Goal: Transaction & Acquisition: Purchase product/service

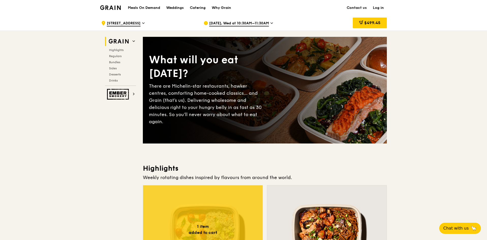
click at [380, 8] on link "Log in" at bounding box center [378, 7] width 17 height 15
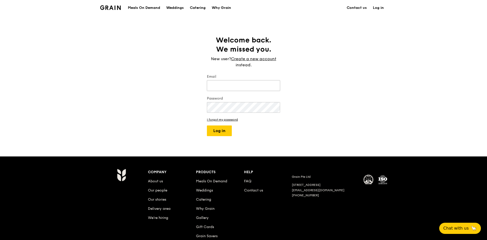
click at [234, 84] on input "Email" at bounding box center [243, 85] width 73 height 11
click at [220, 120] on link "I forgot my password" at bounding box center [243, 120] width 73 height 4
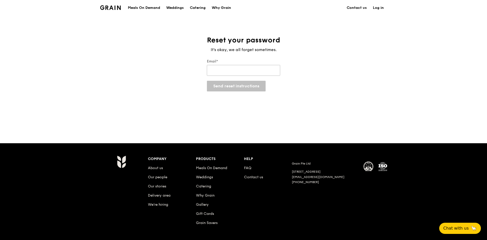
click at [217, 69] on input "Email*" at bounding box center [243, 70] width 73 height 11
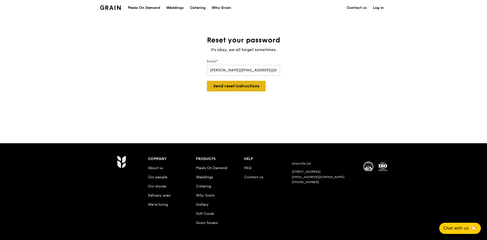
type input "[PERSON_NAME][EMAIL_ADDRESS][DOMAIN_NAME]"
click at [241, 91] on button "Send reset instructions" at bounding box center [236, 86] width 59 height 11
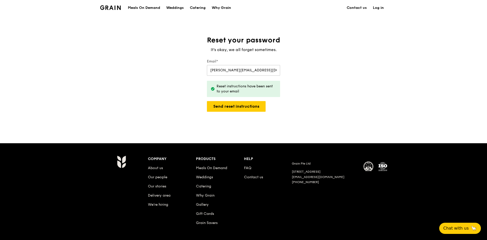
click at [381, 9] on link "Log in" at bounding box center [378, 7] width 17 height 15
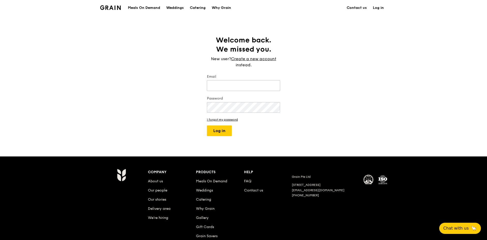
click at [242, 81] on input "Email" at bounding box center [243, 85] width 73 height 11
type input "[PERSON_NAME][EMAIL_ADDRESS][DOMAIN_NAME]"
click at [207, 126] on button "Log in" at bounding box center [219, 131] width 25 height 11
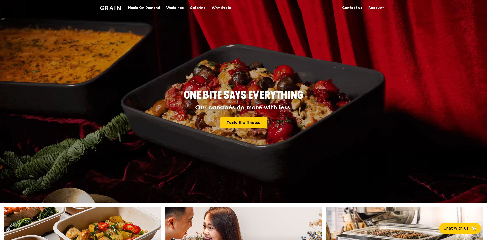
click at [134, 8] on div "Meals On Demand" at bounding box center [144, 7] width 32 height 15
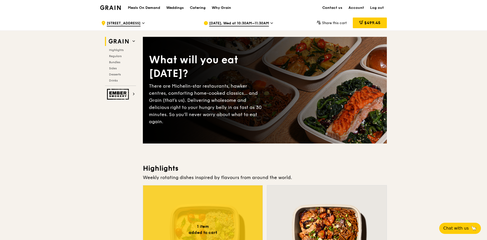
click at [145, 23] on icon at bounding box center [143, 23] width 3 height 5
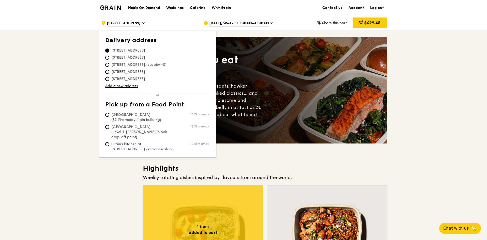
click at [359, 9] on link "Account" at bounding box center [356, 7] width 22 height 15
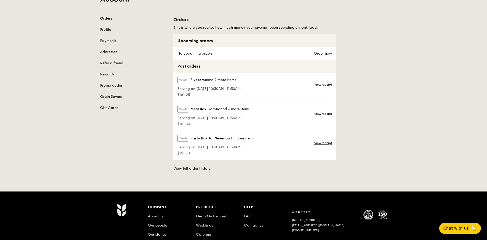
scroll to position [51, 0]
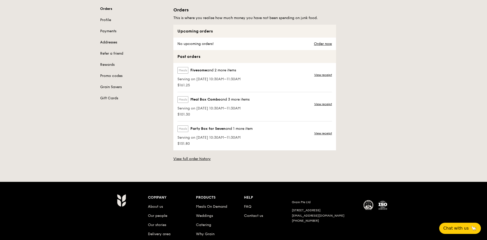
click at [109, 43] on link "Addresses" at bounding box center [133, 42] width 67 height 5
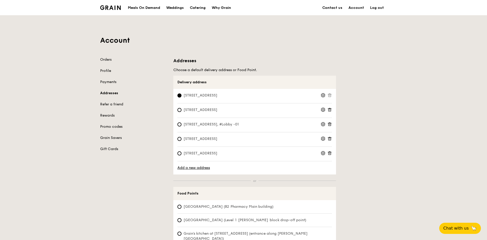
click at [324, 96] on icon at bounding box center [323, 95] width 5 height 5
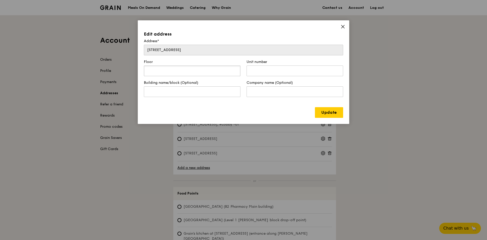
click at [208, 71] on input "text" at bounding box center [192, 71] width 97 height 11
click at [257, 72] on input "text" at bounding box center [295, 71] width 97 height 11
click at [208, 72] on input "07" at bounding box center [192, 71] width 97 height 11
type input "08"
click at [259, 69] on input "text" at bounding box center [295, 71] width 97 height 11
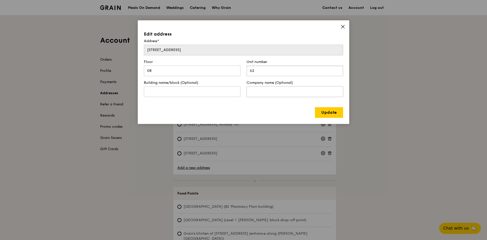
type input "62"
click at [278, 94] on input "text" at bounding box center [295, 91] width 97 height 11
type input "Illumina Singapore Pte Ltd"
click at [326, 115] on link "Update" at bounding box center [329, 112] width 28 height 11
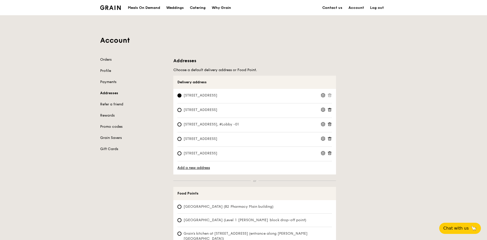
click at [330, 111] on icon at bounding box center [329, 110] width 5 height 5
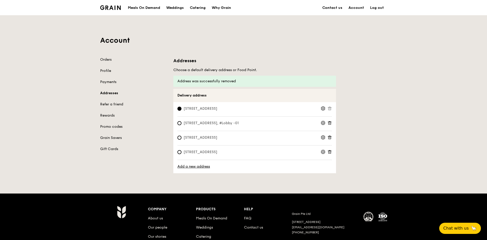
click at [327, 152] on div at bounding box center [326, 153] width 11 height 6
click at [330, 152] on icon at bounding box center [329, 152] width 5 height 5
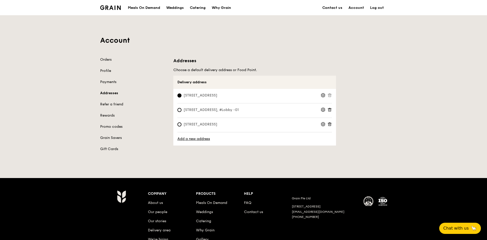
click at [223, 97] on span "[STREET_ADDRESS]" at bounding box center [200, 95] width 46 height 5
click at [181, 97] on input "[STREET_ADDRESS]" at bounding box center [179, 96] width 4 height 4
click at [141, 7] on div "Meals On Demand" at bounding box center [144, 7] width 32 height 15
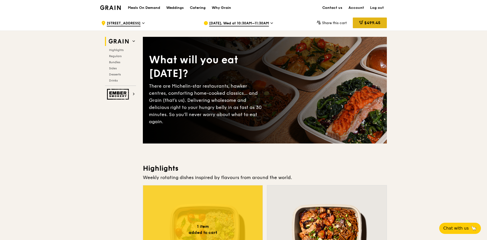
click at [370, 22] on span "$499.45" at bounding box center [372, 22] width 16 height 5
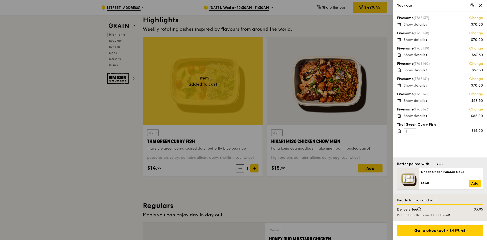
scroll to position [153, 0]
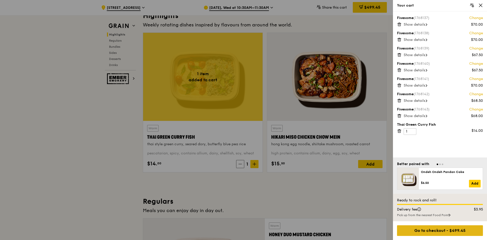
click at [435, 232] on div "Go to checkout - $499.45" at bounding box center [440, 230] width 86 height 11
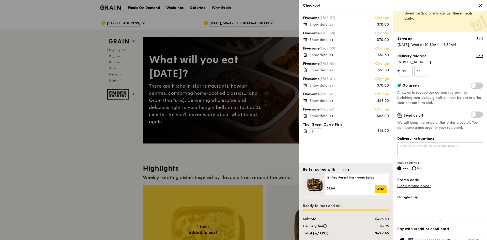
scroll to position [67, 0]
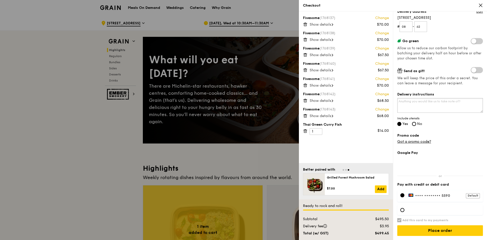
click at [411, 103] on textarea "Delivery instructions" at bounding box center [440, 105] width 86 height 15
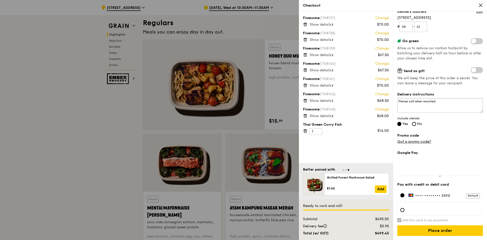
scroll to position [381, 0]
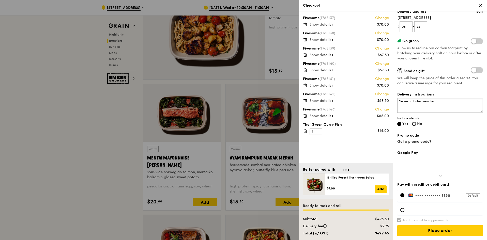
type textarea "Please call when reached."
click at [428, 196] on span "•••• ••••" at bounding box center [423, 196] width 17 height 4
click at [466, 196] on div "Default" at bounding box center [473, 195] width 14 height 5
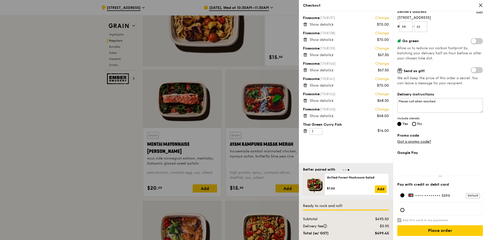
scroll to position [407, 0]
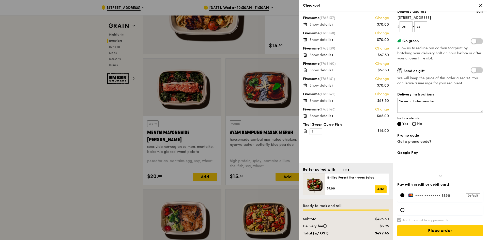
click at [428, 196] on span "•••• ••••" at bounding box center [423, 196] width 17 height 4
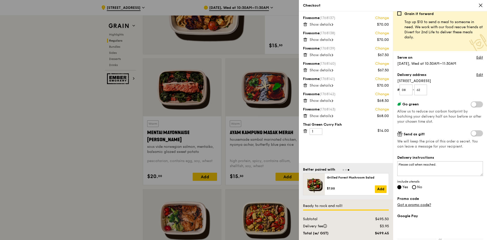
scroll to position [0, 0]
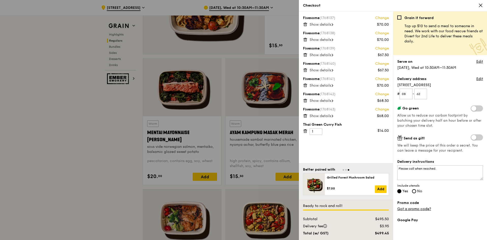
click at [480, 6] on icon at bounding box center [480, 5] width 5 height 5
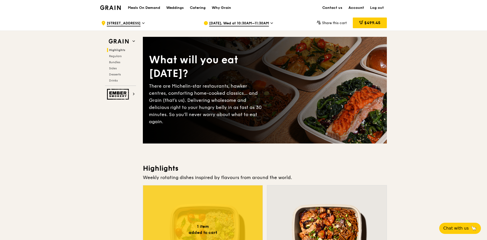
click at [360, 8] on link "Account" at bounding box center [356, 7] width 22 height 15
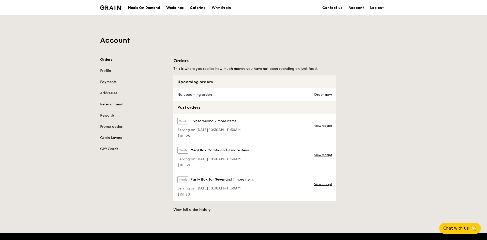
click at [105, 81] on link "Payments" at bounding box center [133, 82] width 67 height 5
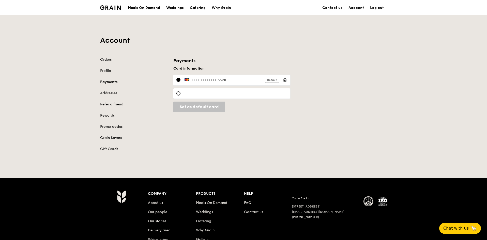
click at [222, 79] on label "•••• •••• •••• 5590 Default" at bounding box center [232, 80] width 95 height 5
click at [198, 77] on div "•••• •••• •••• 5590 Default" at bounding box center [231, 80] width 117 height 11
click at [197, 79] on span "•••• ••••" at bounding box center [199, 80] width 17 height 4
click at [202, 81] on span "•••• ••••" at bounding box center [199, 80] width 17 height 4
click at [219, 79] on label "•••• •••• •••• 5590 Default" at bounding box center [232, 80] width 95 height 5
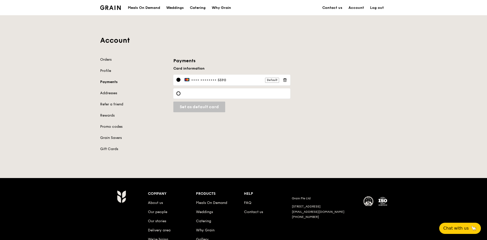
click at [236, 79] on label "•••• •••• •••• 5590 Default" at bounding box center [232, 80] width 95 height 5
click at [272, 81] on div "Default" at bounding box center [272, 80] width 14 height 5
drag, startPoint x: 210, startPoint y: 80, endPoint x: 201, endPoint y: 80, distance: 9.4
click at [202, 80] on span "•••• ••••" at bounding box center [199, 80] width 17 height 4
click at [182, 79] on div "•••• •••• •••• 5590 Default" at bounding box center [231, 80] width 117 height 11
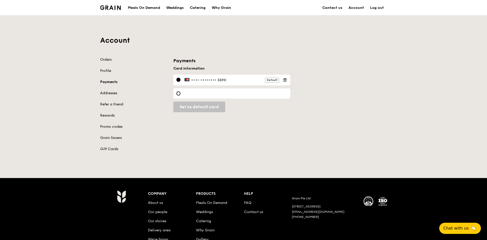
click at [177, 79] on div at bounding box center [178, 80] width 4 height 4
click at [232, 79] on label "•••• •••• •••• 5590 Default" at bounding box center [232, 80] width 95 height 5
click at [221, 80] on label "•••• •••• •••• 5590 Default" at bounding box center [232, 80] width 95 height 5
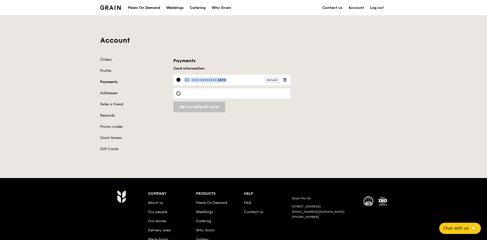
click at [221, 80] on label "•••• •••• •••• 5590 Default" at bounding box center [232, 80] width 95 height 5
click at [228, 78] on label "•••• •••• •••• 5590 Default" at bounding box center [232, 80] width 95 height 5
click at [358, 7] on link "Account" at bounding box center [356, 7] width 22 height 15
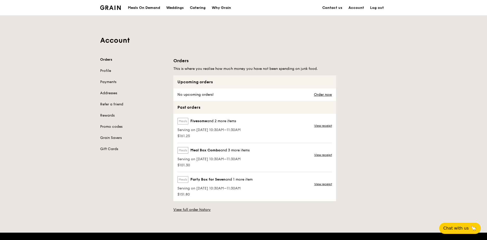
click at [139, 6] on div "Meals On Demand" at bounding box center [144, 7] width 32 height 15
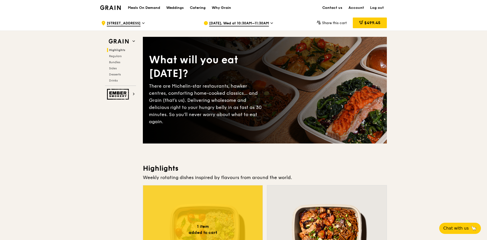
click at [369, 23] on span "$499.45" at bounding box center [372, 22] width 16 height 5
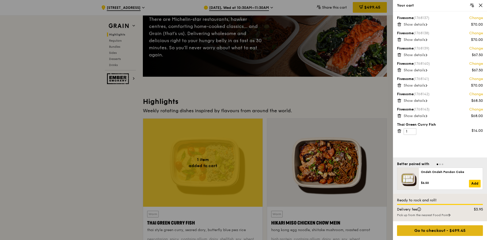
scroll to position [127, 0]
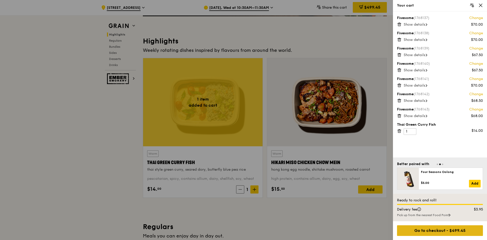
click at [430, 232] on div "Go to checkout - $499.45" at bounding box center [440, 230] width 86 height 11
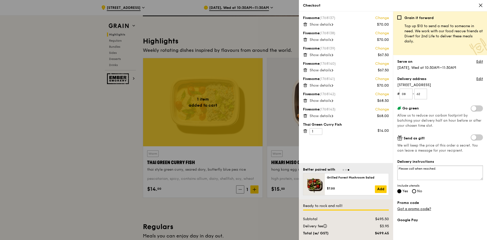
click at [399, 169] on textarea "Please call when reached." at bounding box center [440, 172] width 86 height 15
click at [476, 61] on link "Edit" at bounding box center [479, 61] width 7 height 5
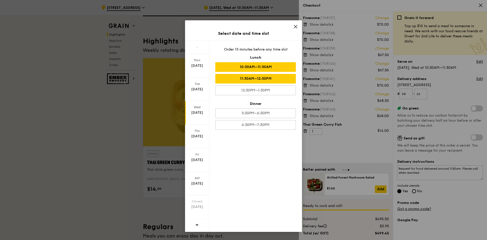
click at [267, 80] on div "11:30AM–12:30PM" at bounding box center [255, 79] width 81 height 10
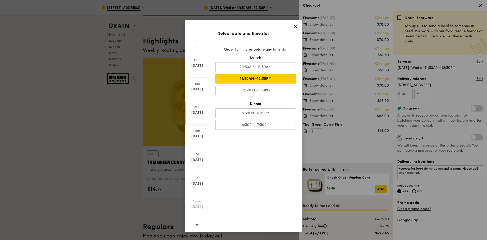
click at [451, 172] on div "Select date and time slot [DATE] [DATE] [DATE] [DATE] [DATE] [DATE] Closed [DAT…" at bounding box center [243, 120] width 487 height 240
click at [446, 169] on div "Select date and time slot [DATE] [DATE] [DATE] [DATE] [DATE] [DATE] Closed [DAT…" at bounding box center [243, 120] width 487 height 240
click at [296, 27] on icon at bounding box center [295, 26] width 3 height 3
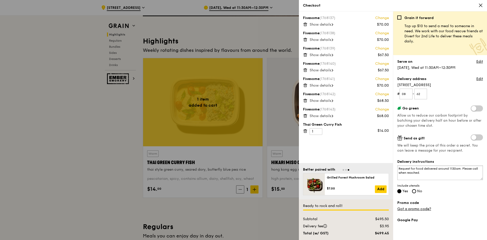
drag, startPoint x: 462, startPoint y: 169, endPoint x: 417, endPoint y: 166, distance: 44.5
click at [417, 166] on textarea "Request for food delivered around 1130am. Please call when reached." at bounding box center [440, 172] width 86 height 15
click at [440, 170] on textarea "Request for food delivered around 1130am. Please call when reached." at bounding box center [440, 172] width 86 height 15
drag, startPoint x: 462, startPoint y: 168, endPoint x: 424, endPoint y: 167, distance: 37.6
click at [424, 167] on textarea "Request for food delivered around 1130am. Please call when reached." at bounding box center [440, 172] width 86 height 15
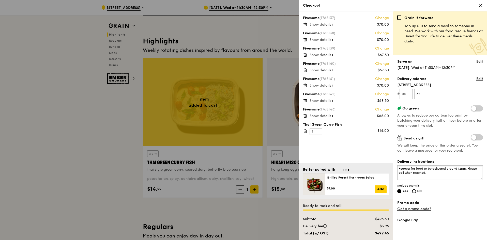
click at [421, 173] on textarea "Request for food to be delivered around 12pm. Please call when reached." at bounding box center [440, 172] width 86 height 15
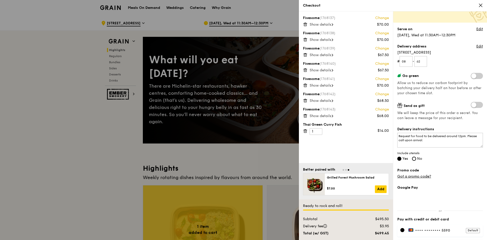
scroll to position [0, 0]
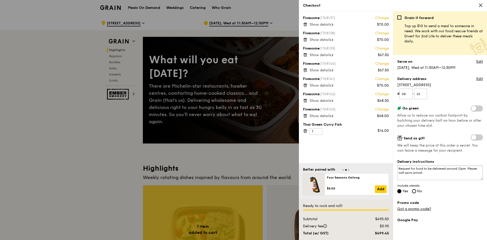
click at [428, 174] on textarea "Request for food to be delivered around 12pm. Please call upon arrival." at bounding box center [440, 172] width 86 height 15
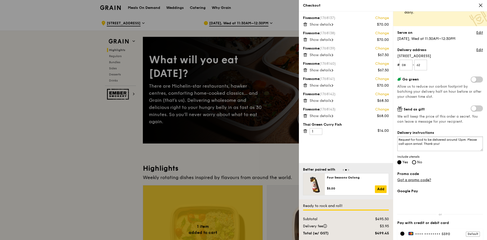
scroll to position [67, 0]
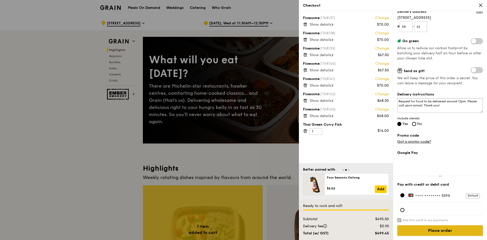
type textarea "Request for food to be delivered around 12pm. Please call upon arrival. Thank y…"
drag, startPoint x: 421, startPoint y: 230, endPoint x: 454, endPoint y: 118, distance: 117.1
click at [454, 118] on div "Grain it forward Top up $10 to send a meal to someone in need. We work with our…" at bounding box center [440, 60] width 86 height 225
click at [439, 231] on input "Place order" at bounding box center [440, 230] width 86 height 11
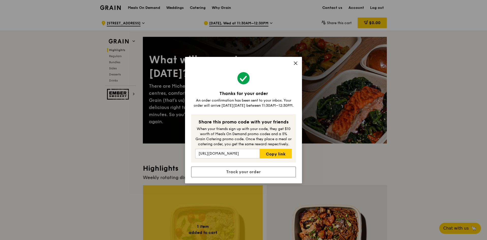
click at [294, 63] on icon at bounding box center [295, 63] width 5 height 5
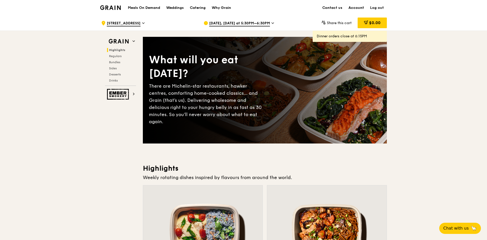
click at [357, 7] on link "Account" at bounding box center [356, 7] width 22 height 15
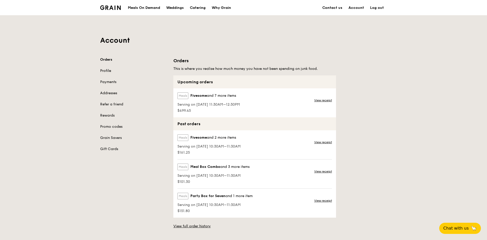
click at [108, 70] on link "Profile" at bounding box center [133, 70] width 67 height 5
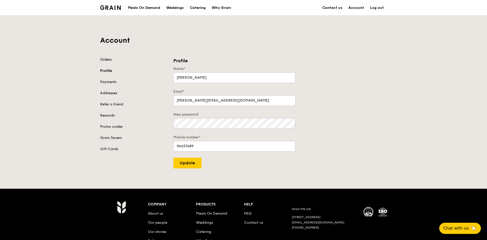
click at [111, 61] on link "Orders" at bounding box center [133, 59] width 67 height 5
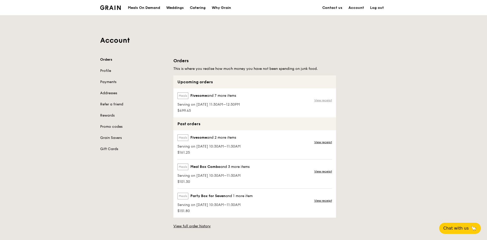
click at [319, 100] on link "View receipt" at bounding box center [323, 100] width 18 height 4
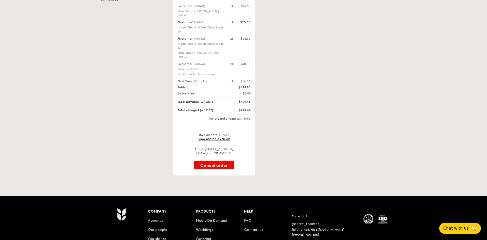
scroll to position [153, 0]
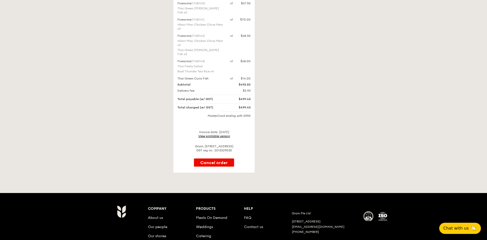
click at [211, 134] on link "View printable version" at bounding box center [214, 136] width 32 height 4
